Goal: Information Seeking & Learning: Learn about a topic

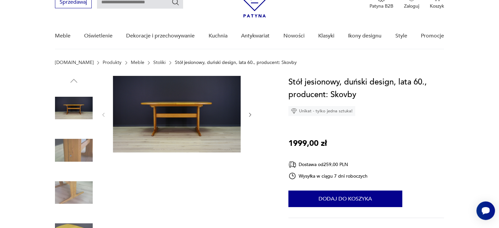
click at [188, 124] on img at bounding box center [177, 114] width 128 height 76
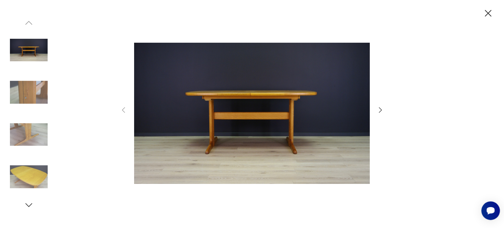
click at [381, 112] on icon "button" at bounding box center [380, 110] width 8 height 8
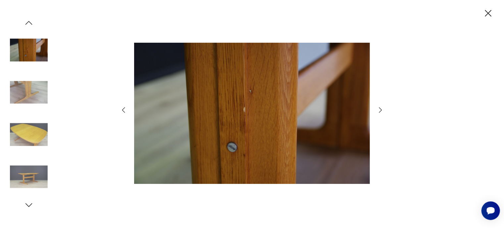
click at [381, 112] on icon "button" at bounding box center [380, 110] width 8 height 8
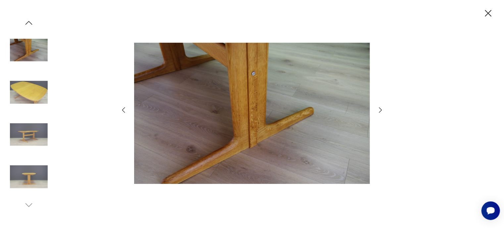
click at [380, 111] on icon "button" at bounding box center [380, 109] width 3 height 5
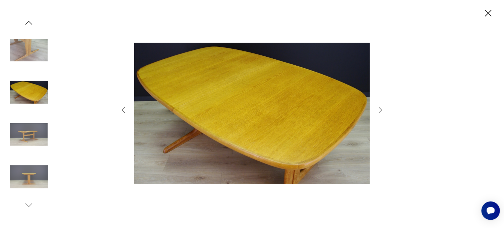
click at [380, 111] on icon "button" at bounding box center [380, 109] width 3 height 5
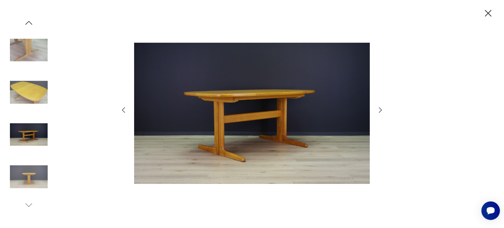
click at [380, 111] on icon "button" at bounding box center [380, 109] width 3 height 5
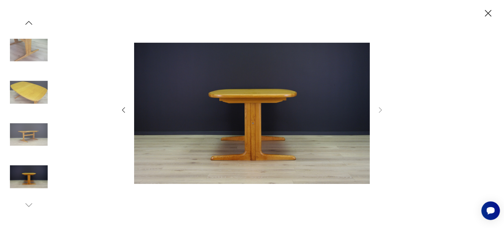
click at [487, 15] on icon "button" at bounding box center [488, 14] width 12 height 12
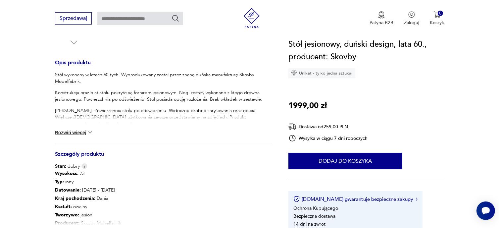
scroll to position [265, 0]
